Goal: Task Accomplishment & Management: Manage account settings

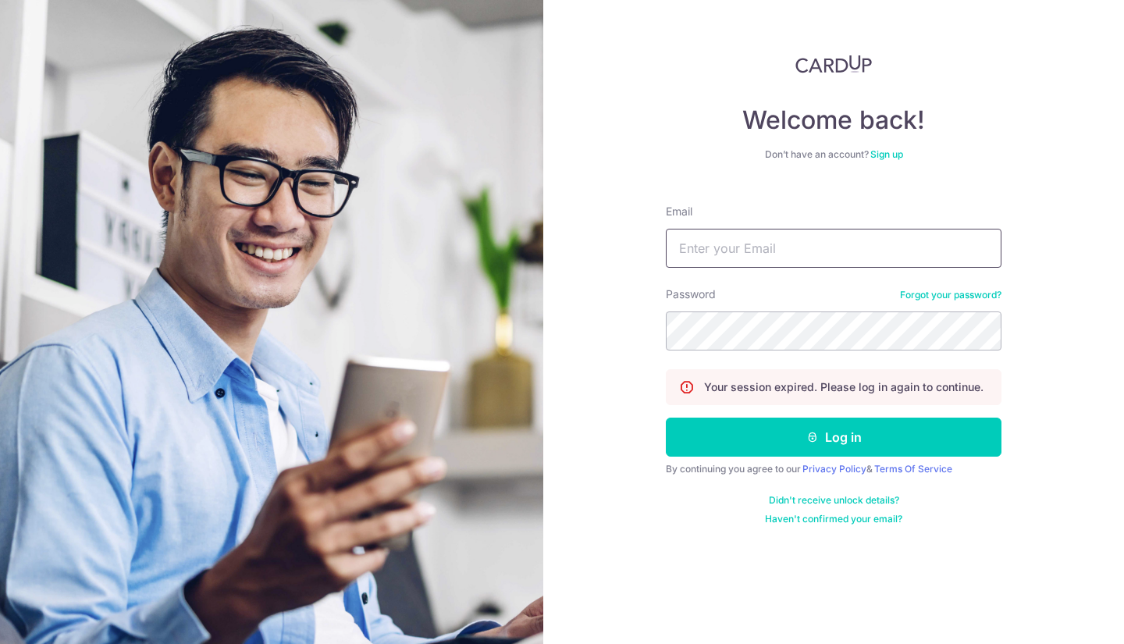
click at [778, 240] on input "Email" at bounding box center [834, 248] width 336 height 39
type input "[EMAIL_ADDRESS][DOMAIN_NAME]"
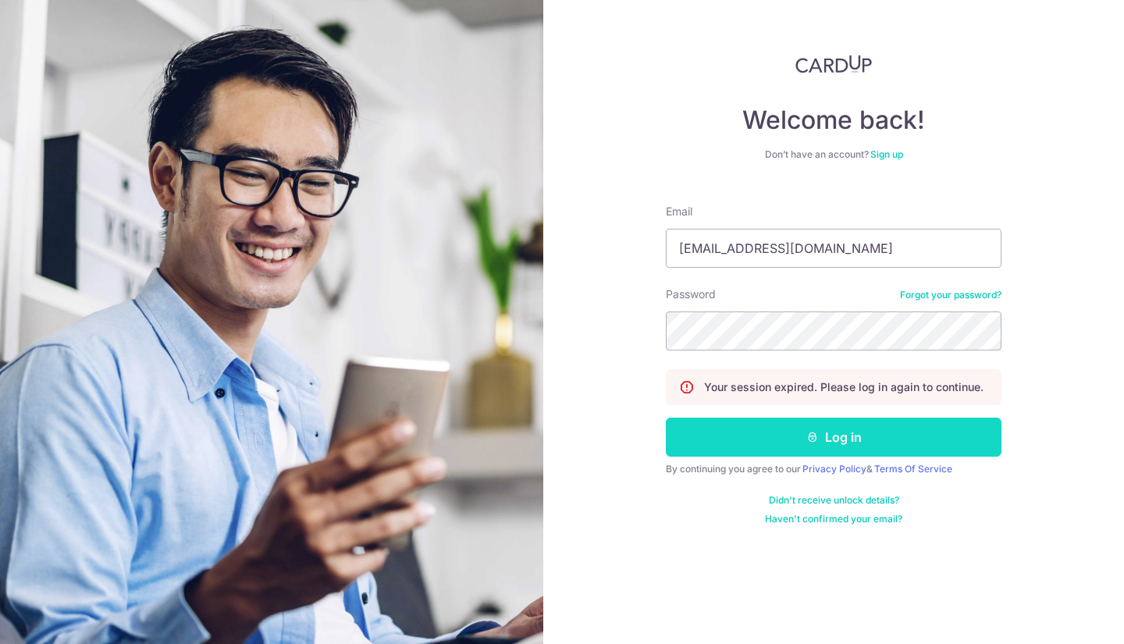
click at [853, 439] on button "Log in" at bounding box center [834, 437] width 336 height 39
